Goal: Information Seeking & Learning: Learn about a topic

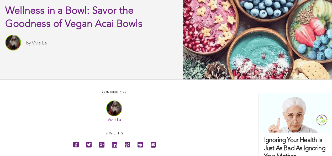
scroll to position [132, 0]
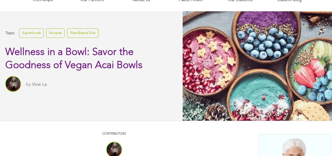
click at [77, 38] on link "Plant-Based Diet" at bounding box center [82, 32] width 31 height 9
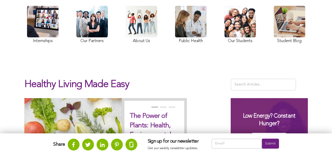
scroll to position [46, 0]
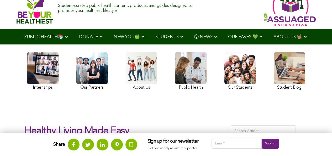
click at [27, 86] on link at bounding box center [42, 71] width 31 height 39
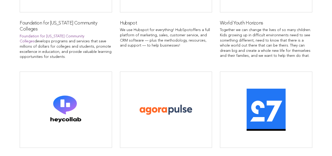
scroll to position [642, 0]
